Goal: Information Seeking & Learning: Learn about a topic

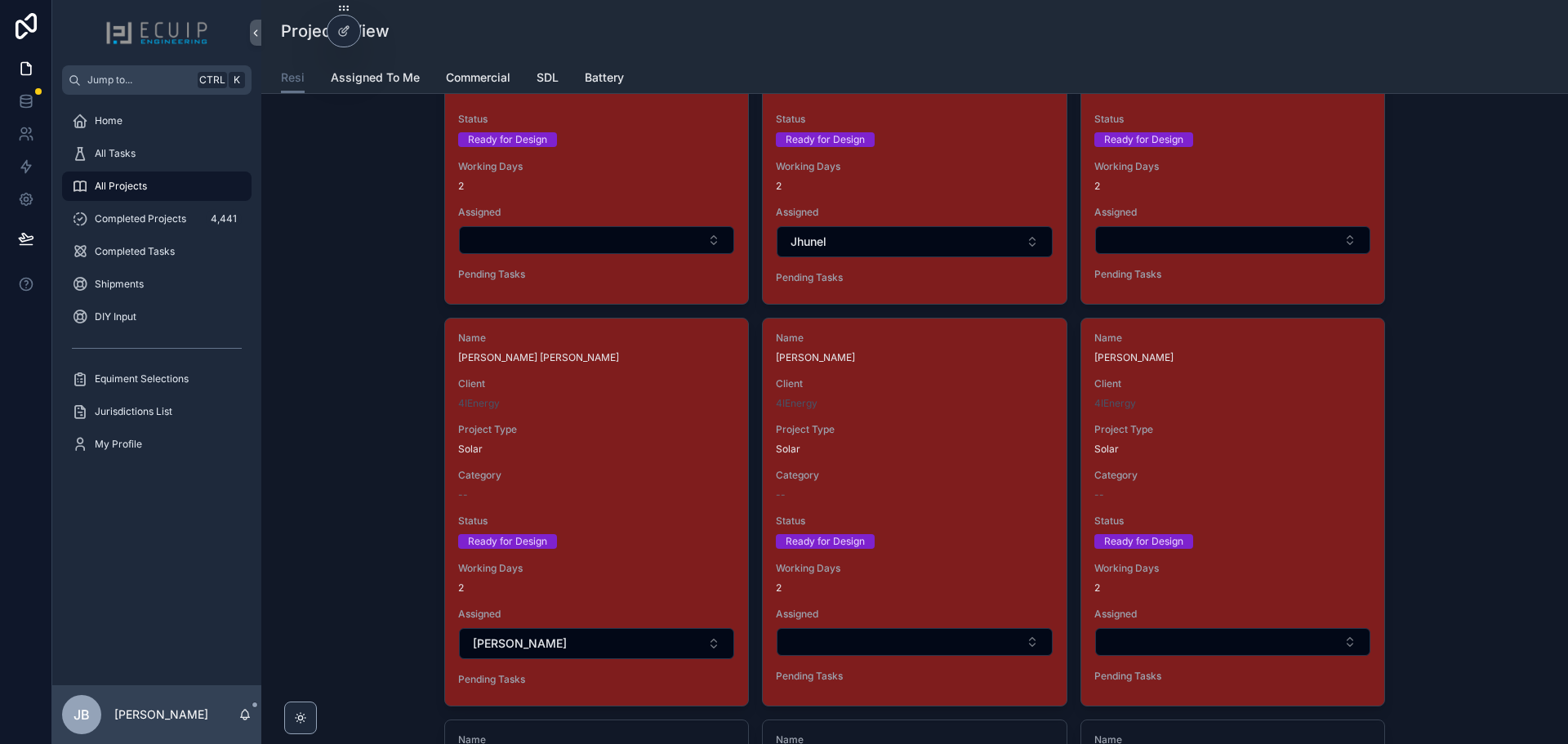
scroll to position [5635, 0]
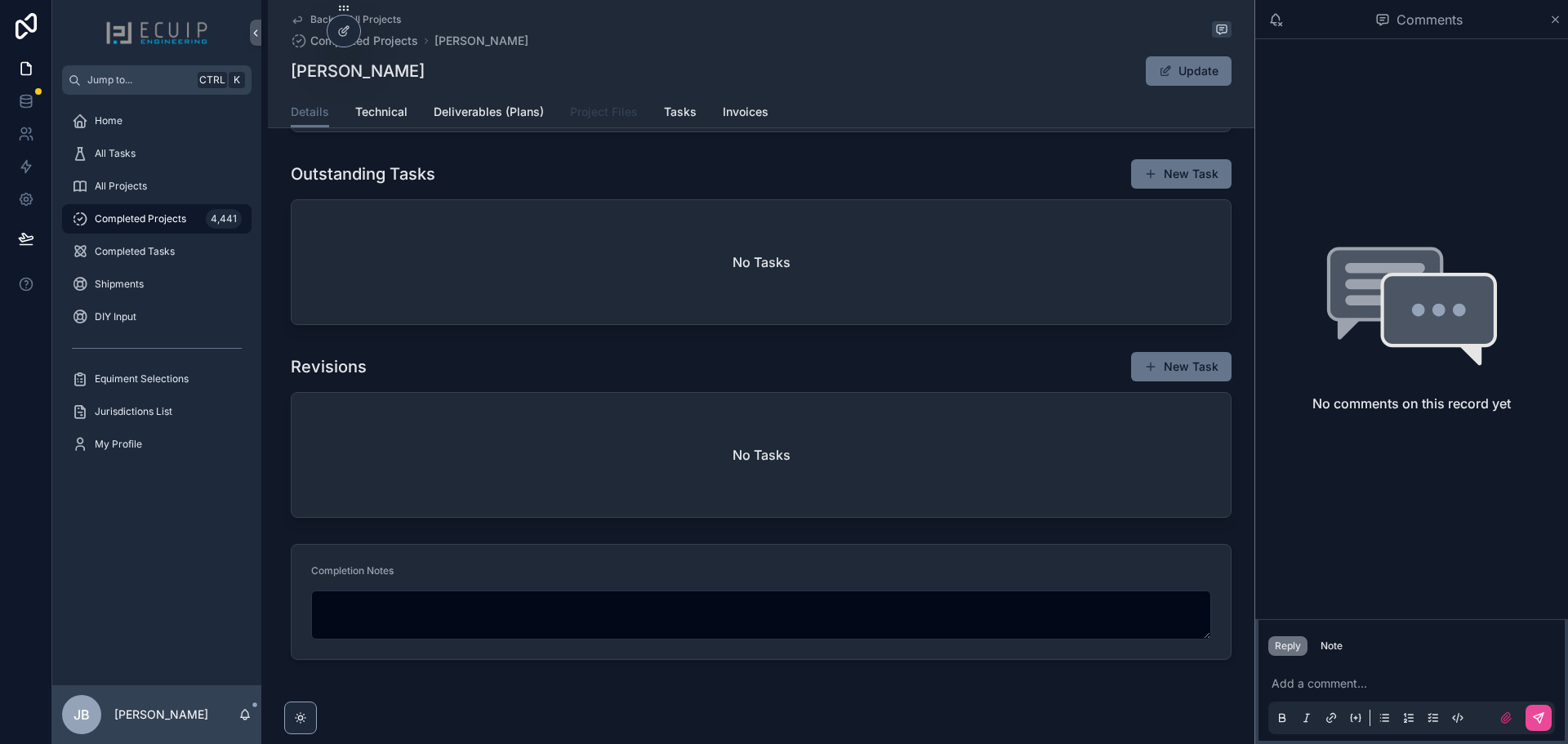
scroll to position [1222, 0]
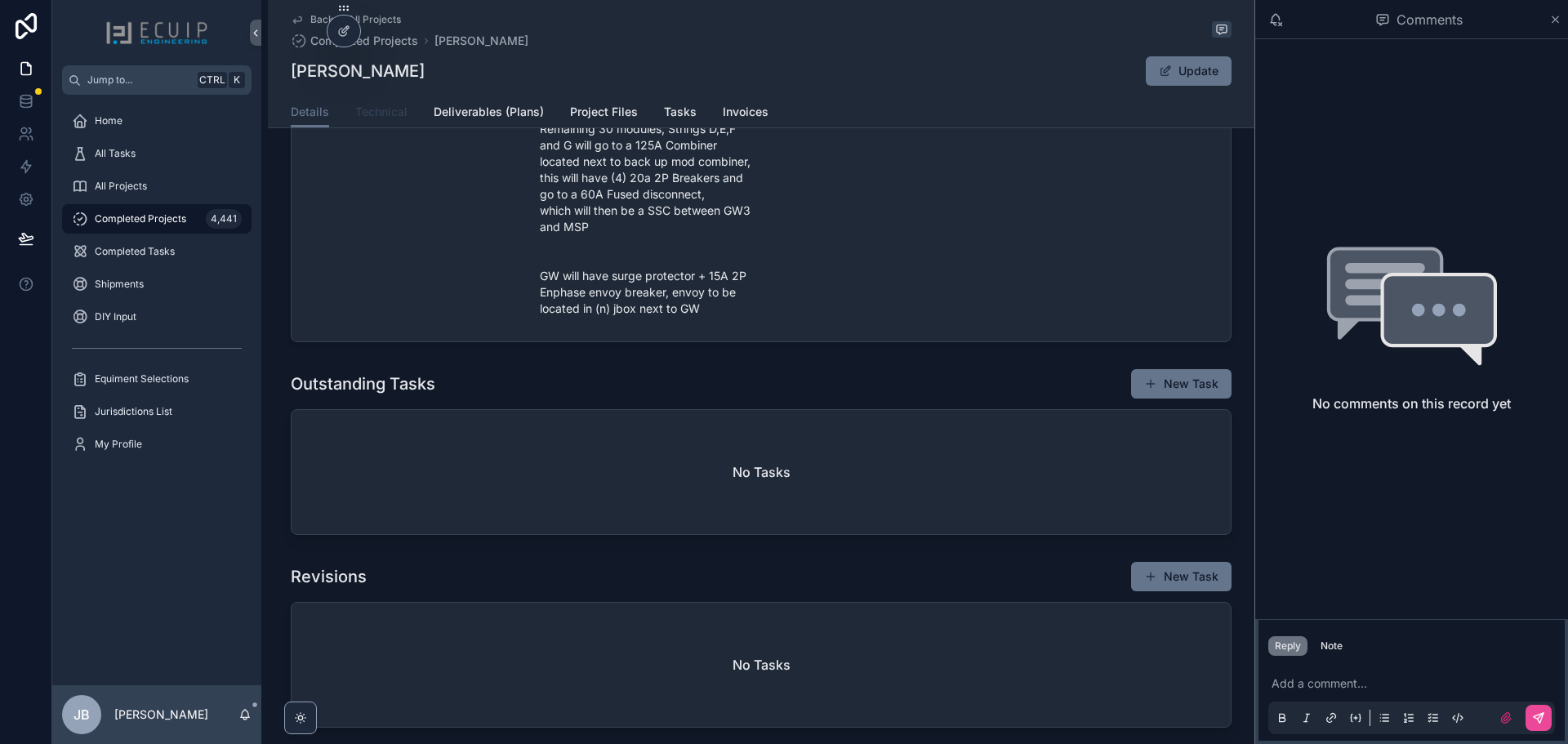
click at [374, 114] on span "Technical" at bounding box center [381, 111] width 52 height 16
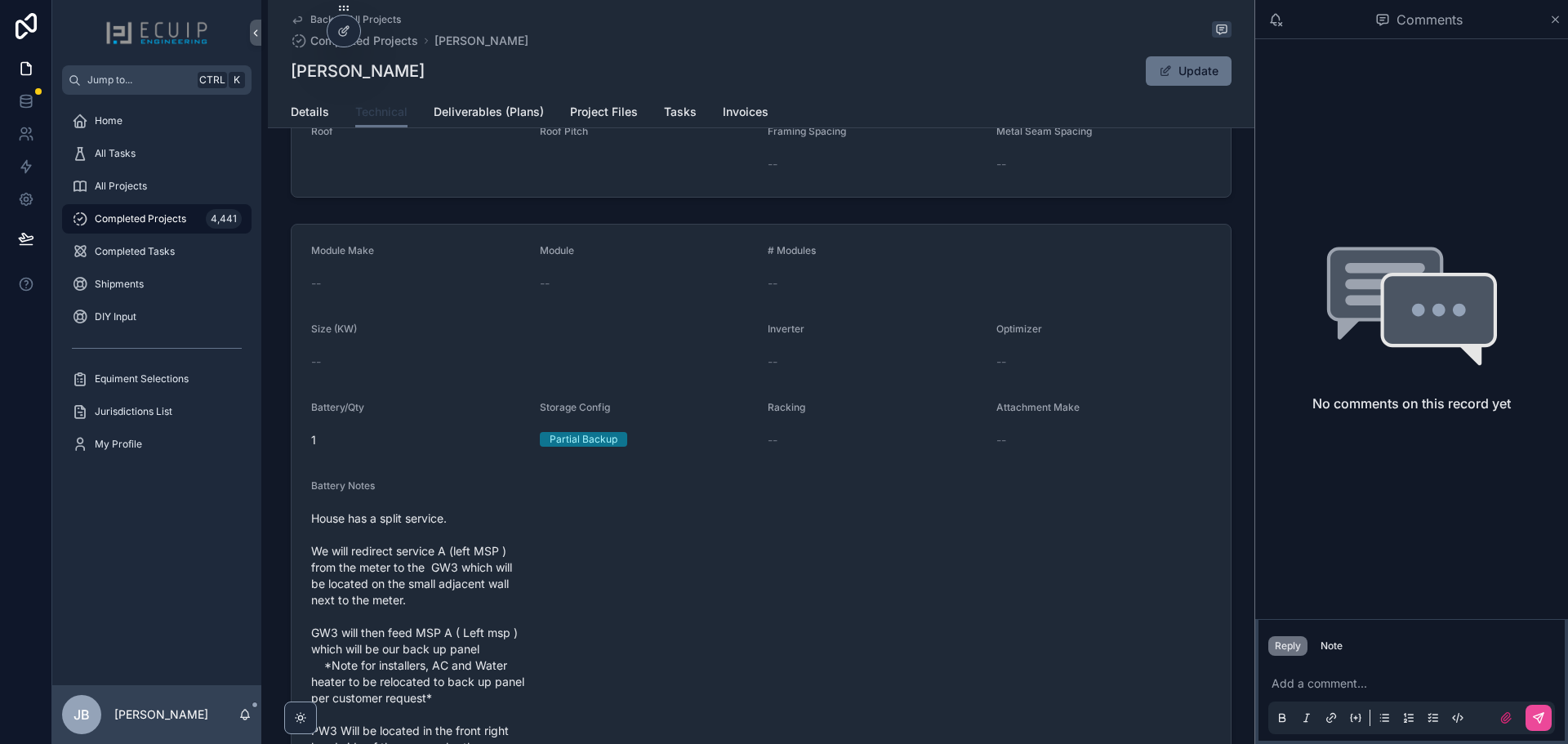
scroll to position [327, 0]
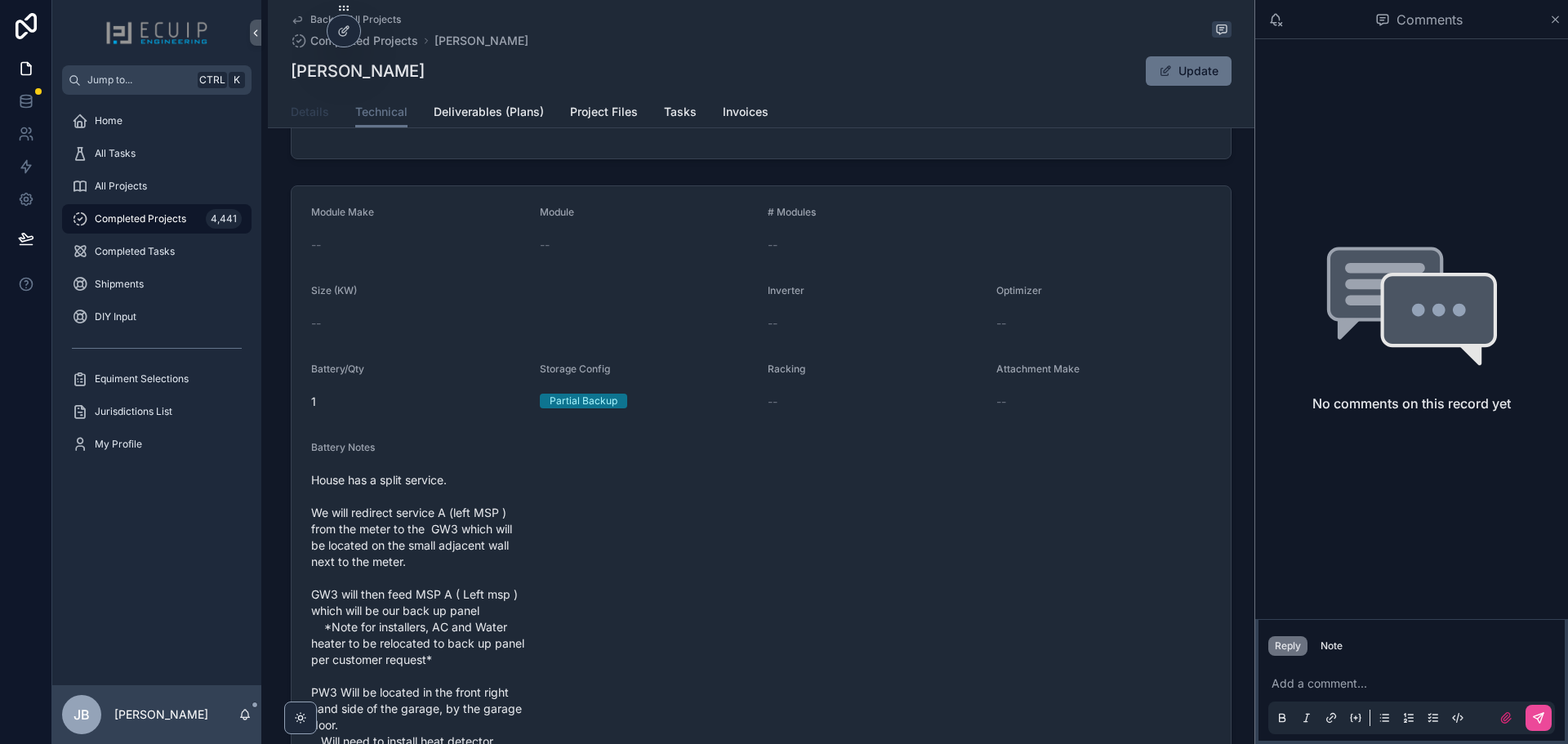
click at [306, 120] on span "Details" at bounding box center [310, 111] width 39 height 16
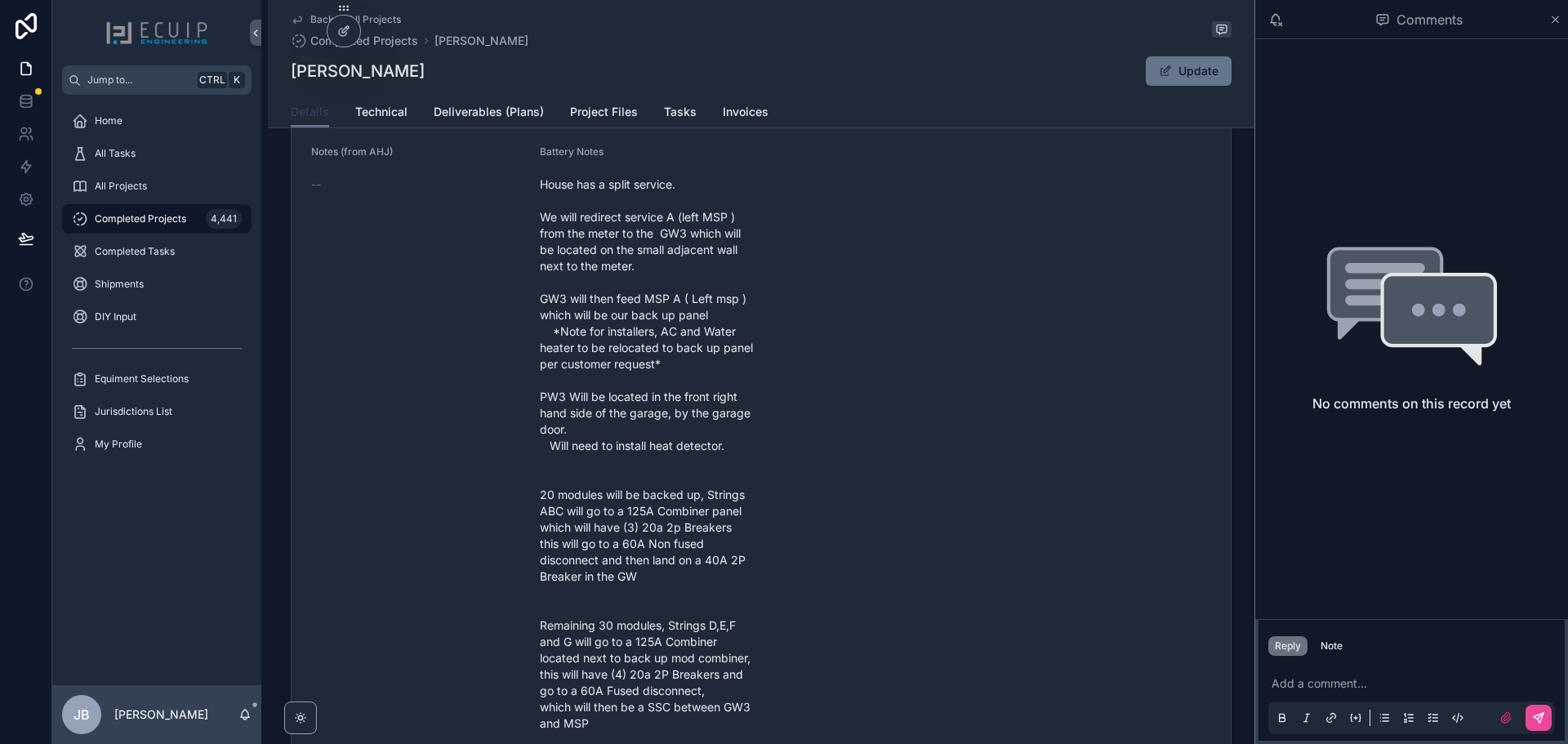
scroll to position [735, 0]
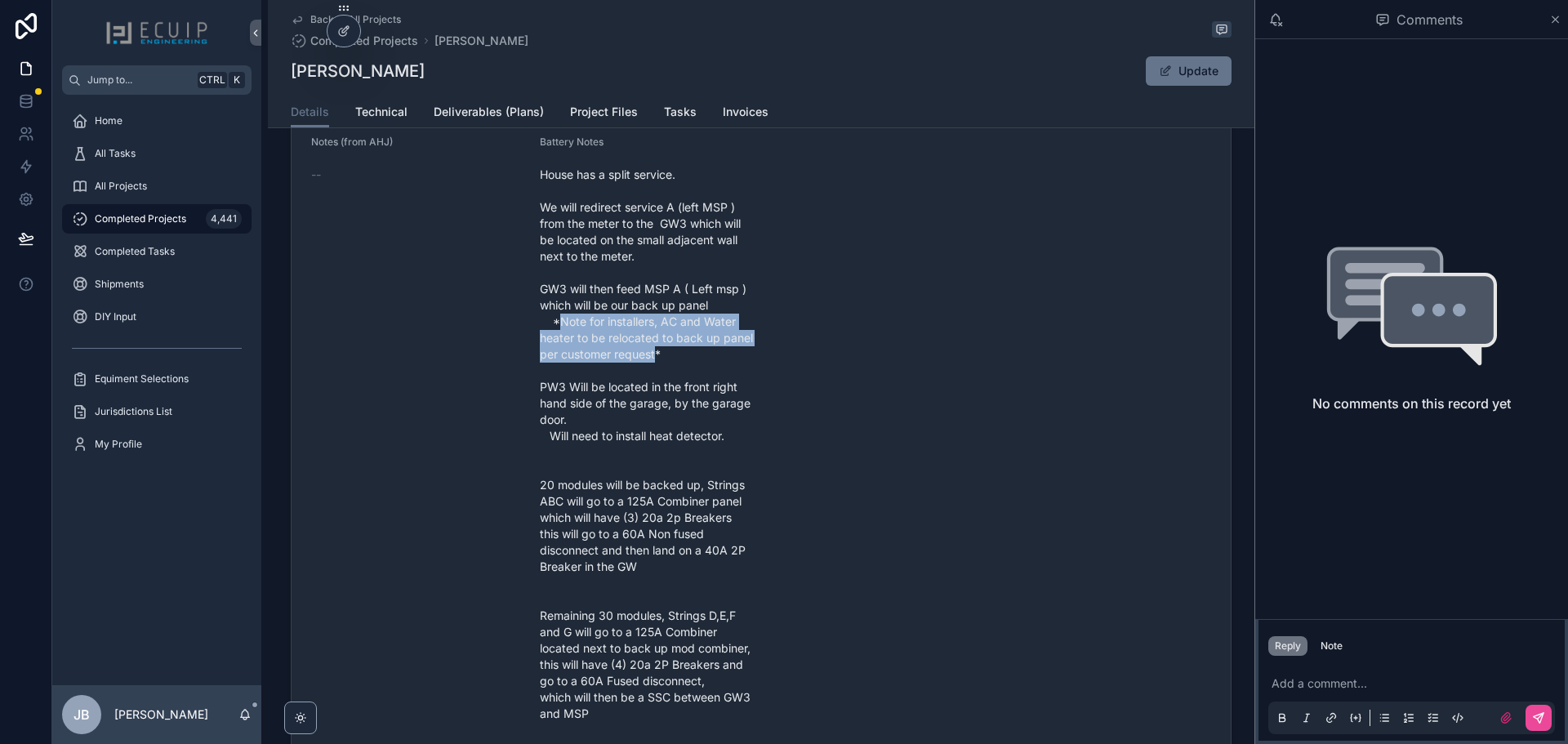
drag, startPoint x: 557, startPoint y: 332, endPoint x: 855, endPoint y: 408, distance: 307.5
click at [651, 366] on span "House has a split service. We will redirect service A (left MSP ) from the mete…" at bounding box center [646, 485] width 215 height 637
copy span "Note for installers, AC and Water heater to be relocated to back up panel per c…"
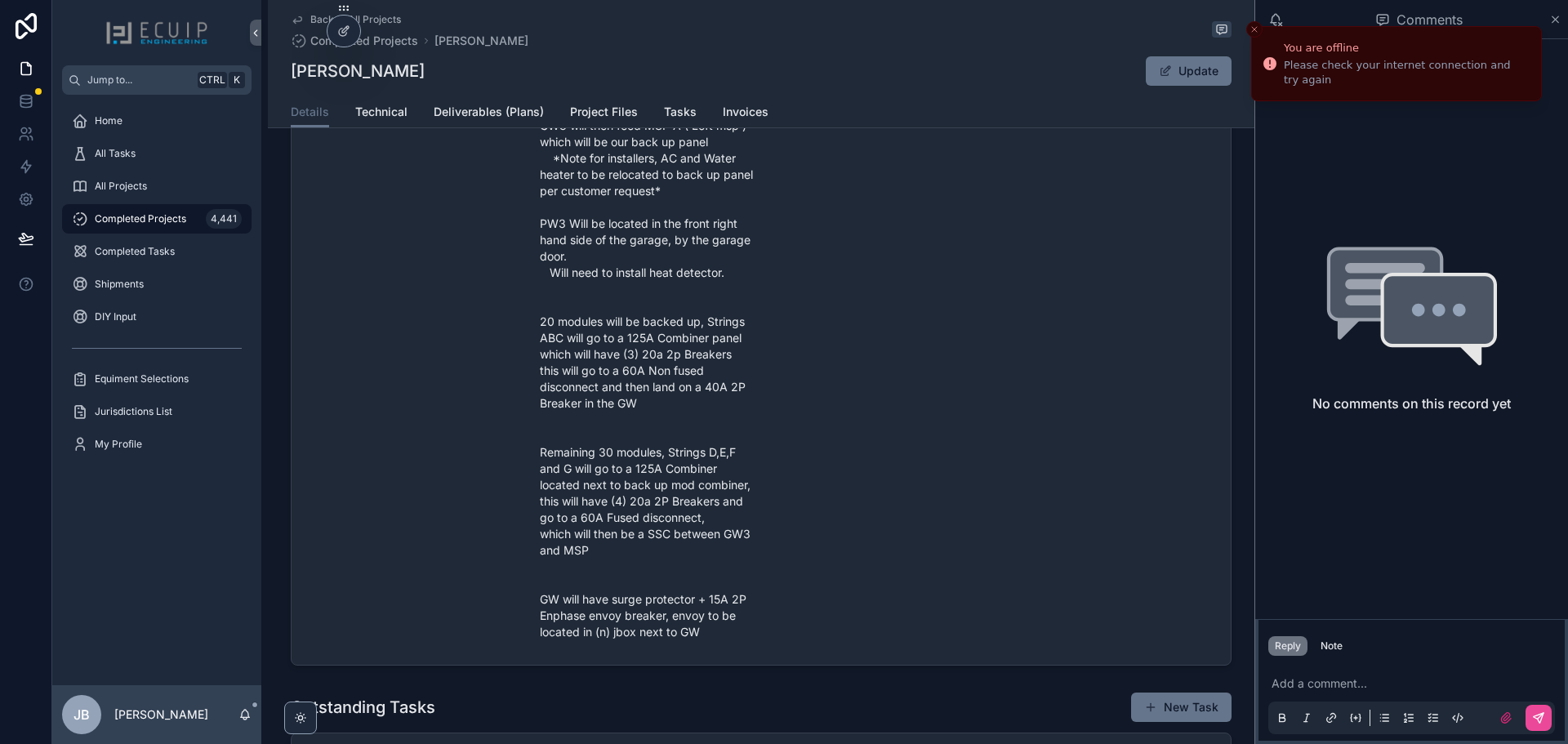
scroll to position [0, 0]
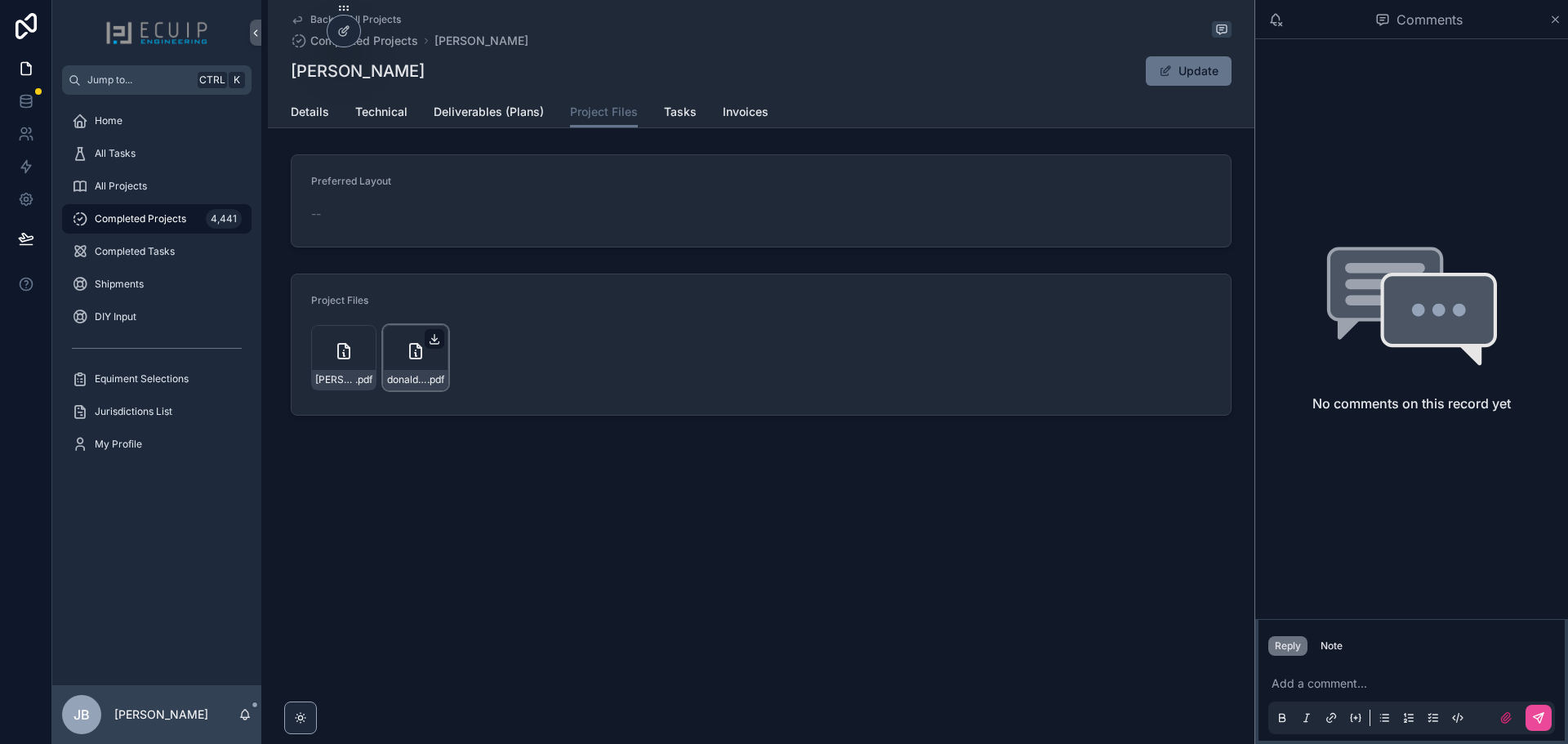
click at [438, 339] on icon "scrollable content" at bounding box center [434, 339] width 14 height 14
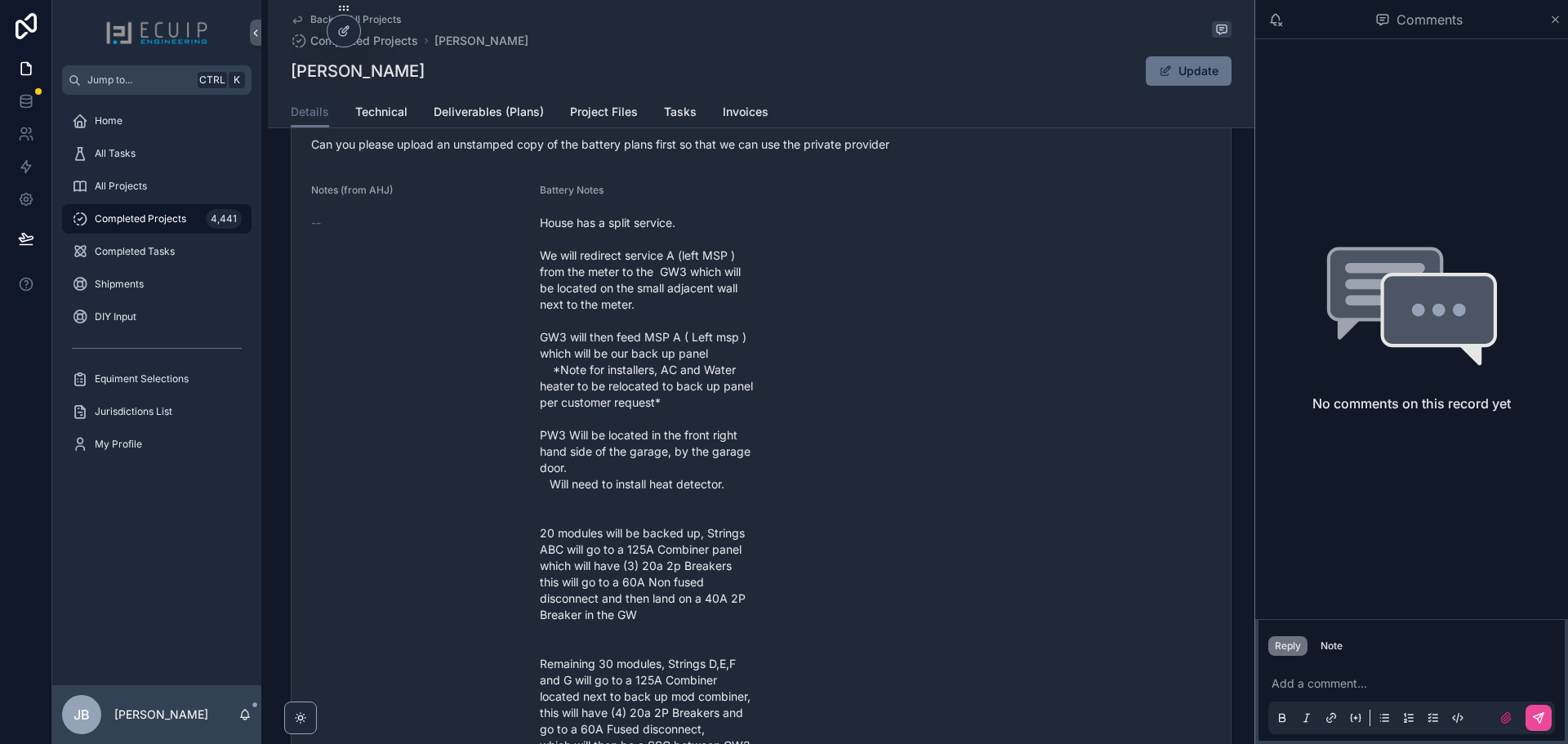
scroll to position [816, 0]
